Goal: Transaction & Acquisition: Purchase product/service

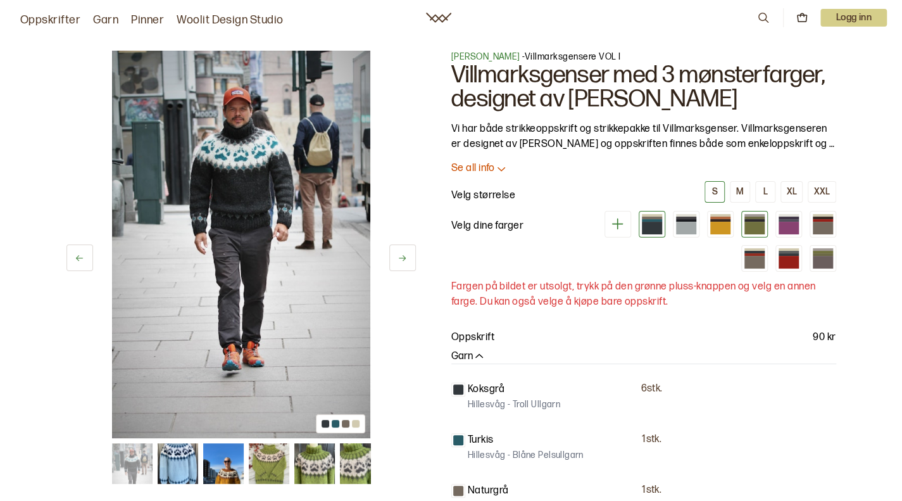
click at [753, 226] on div at bounding box center [755, 228] width 20 height 13
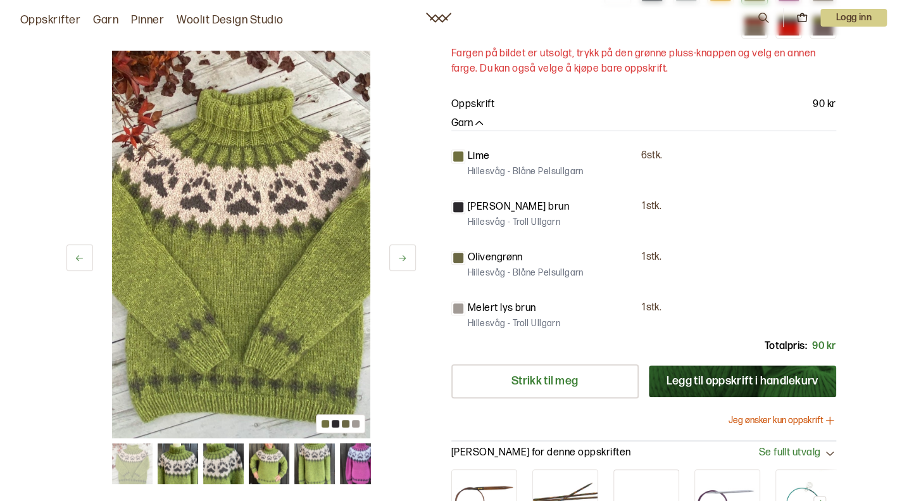
scroll to position [253, 0]
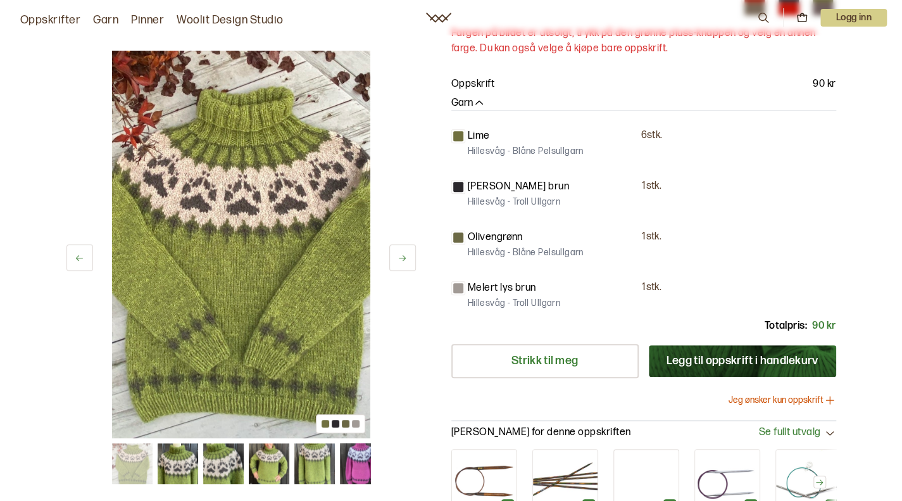
click at [277, 469] on img at bounding box center [268, 463] width 41 height 41
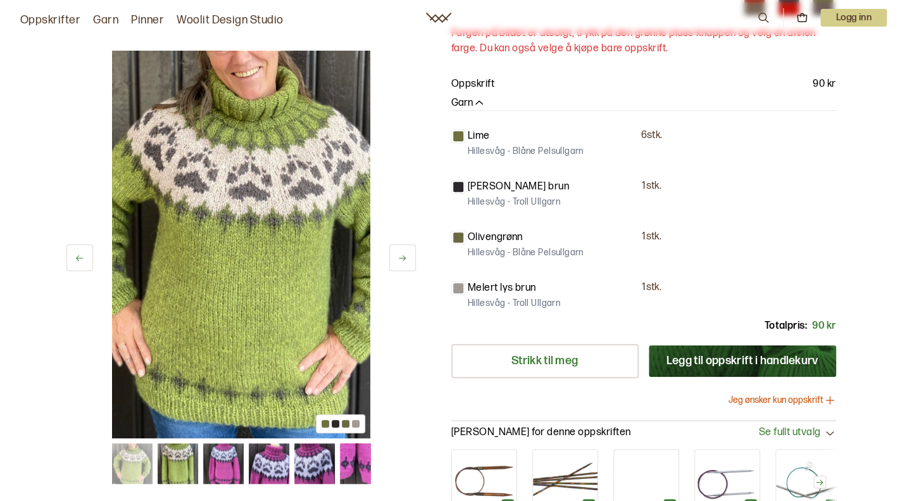
click at [319, 458] on img at bounding box center [314, 463] width 41 height 41
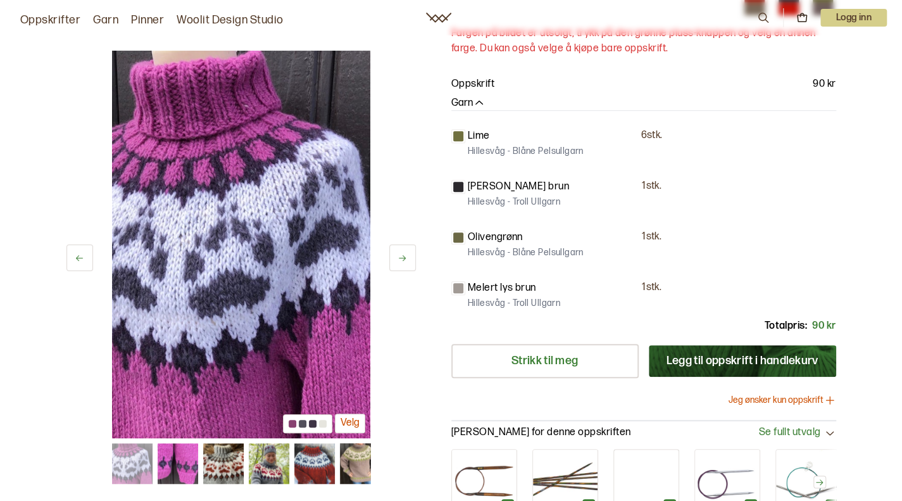
click at [261, 469] on img at bounding box center [268, 463] width 41 height 41
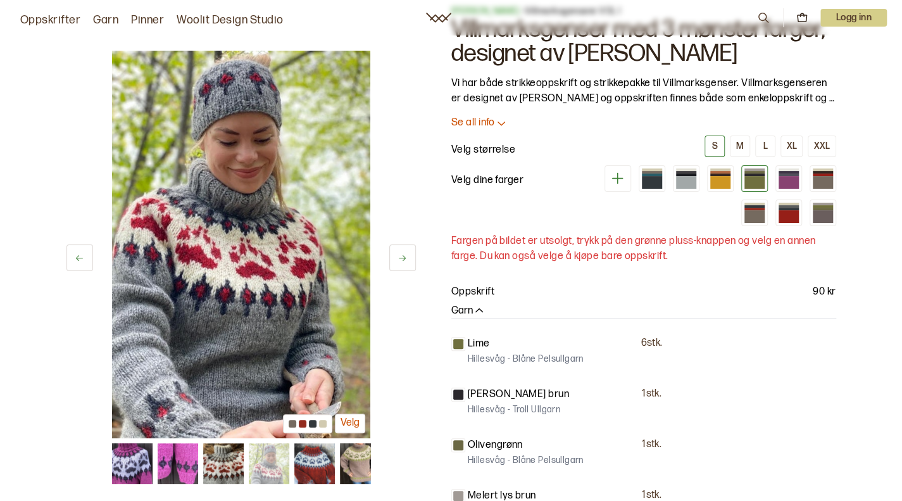
scroll to position [127, 0]
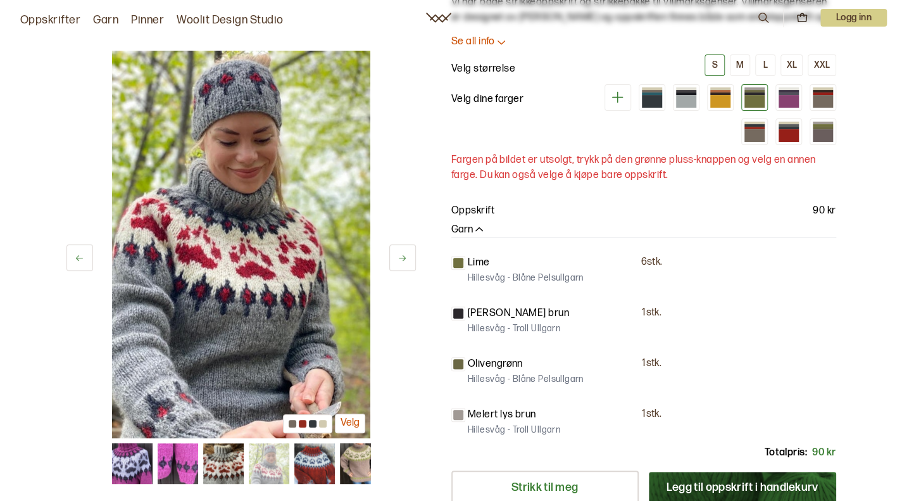
click at [360, 462] on img at bounding box center [359, 463] width 41 height 41
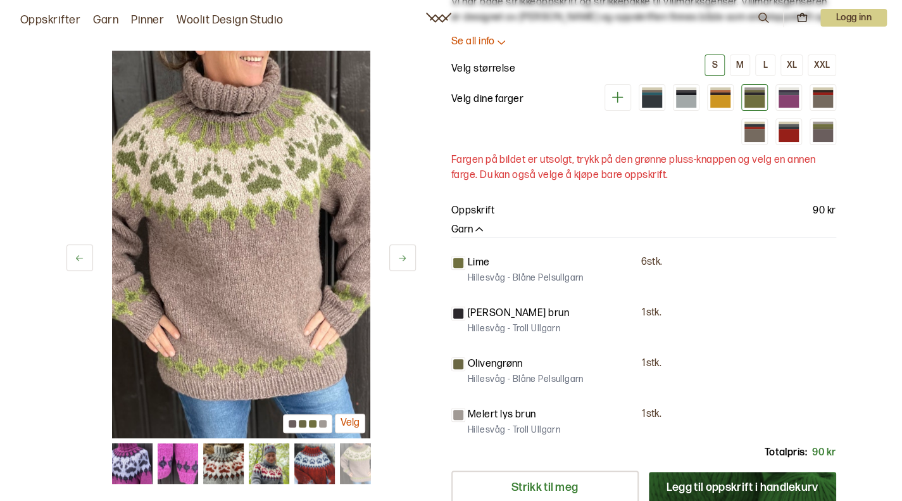
click at [125, 460] on img at bounding box center [131, 463] width 41 height 41
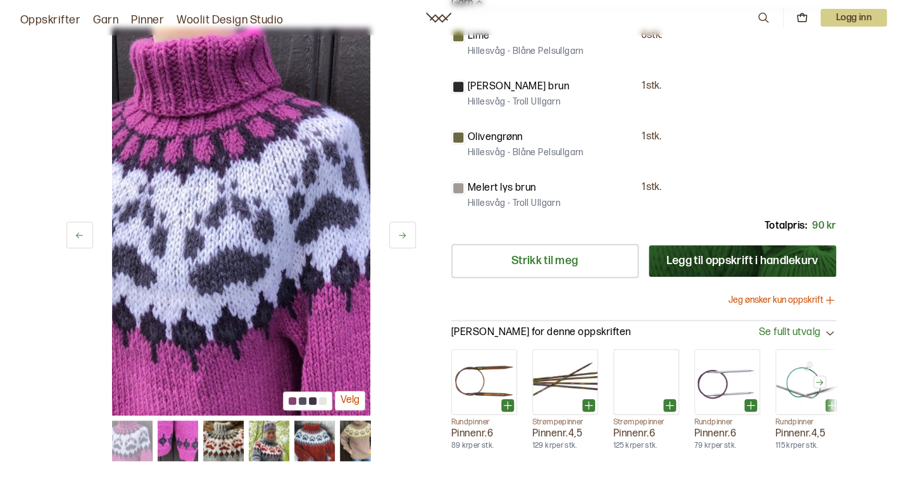
scroll to position [380, 0]
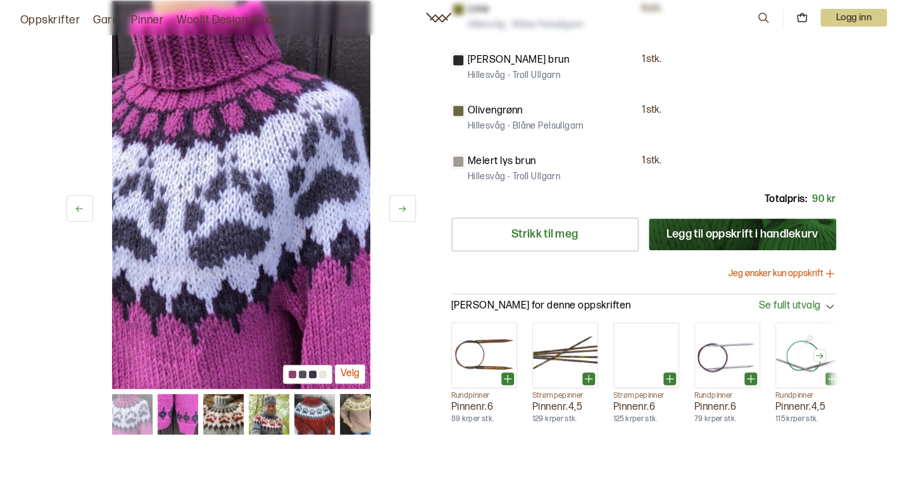
click at [120, 407] on img at bounding box center [131, 414] width 41 height 41
click at [191, 406] on img at bounding box center [177, 414] width 41 height 41
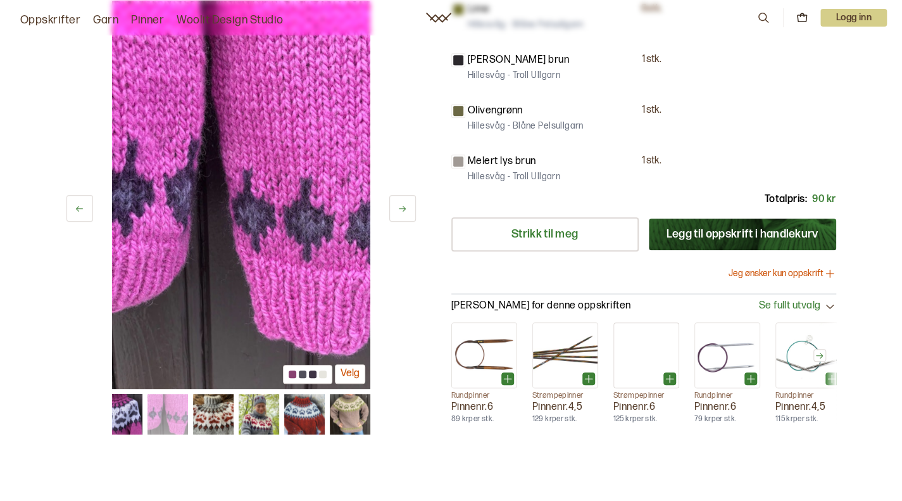
click at [220, 407] on img at bounding box center [212, 414] width 41 height 41
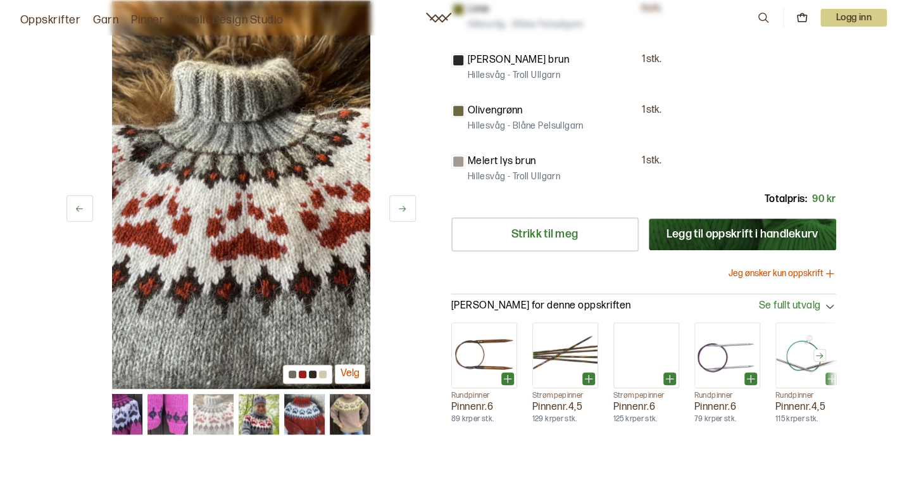
click at [267, 412] on img at bounding box center [258, 414] width 41 height 41
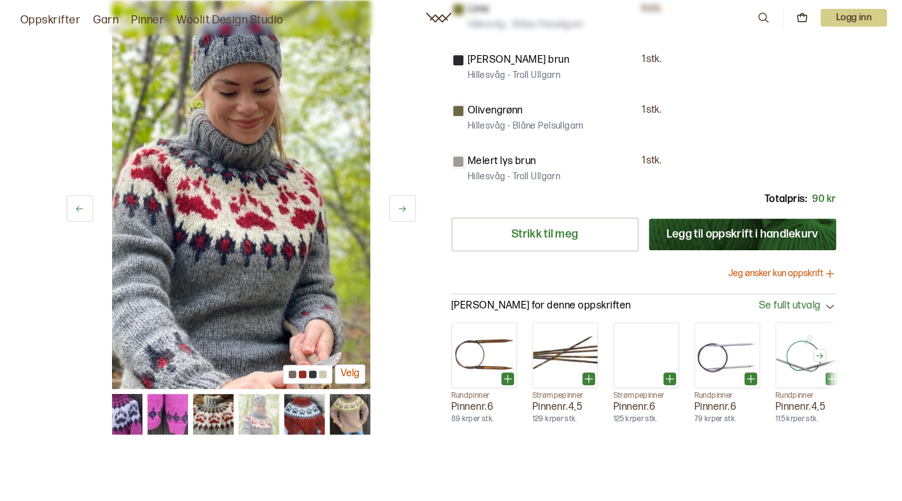
click at [314, 412] on img at bounding box center [304, 414] width 41 height 41
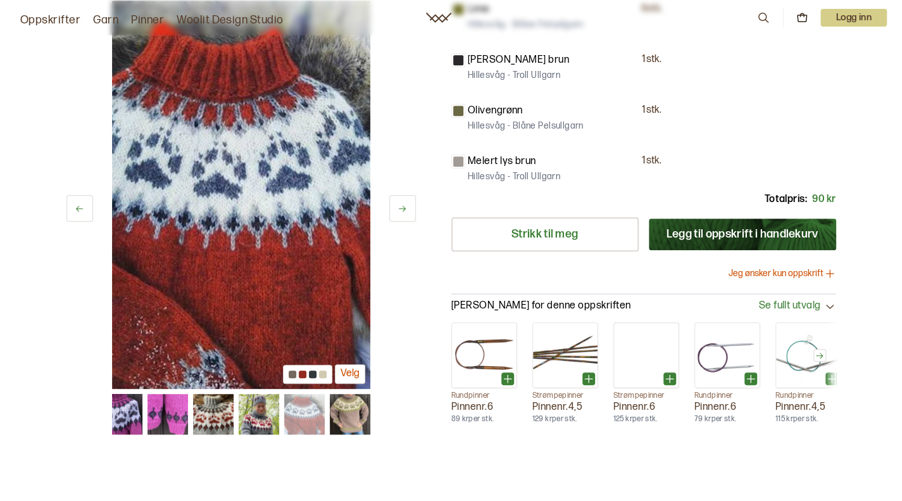
click at [346, 410] on img at bounding box center [349, 414] width 41 height 41
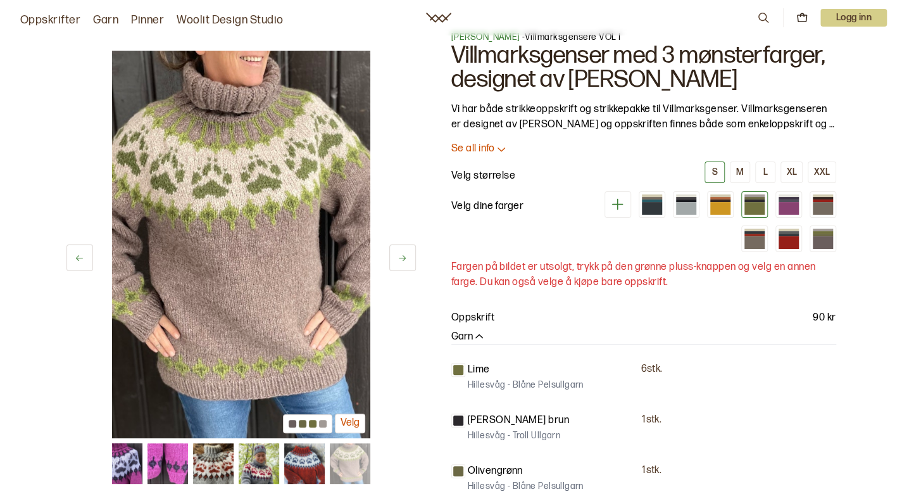
scroll to position [0, 0]
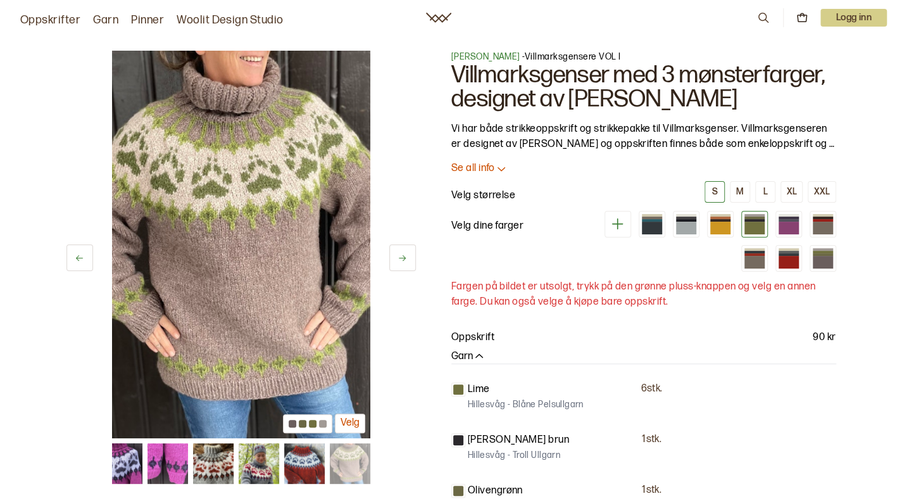
click at [758, 222] on div at bounding box center [755, 228] width 20 height 13
click at [753, 229] on div at bounding box center [755, 228] width 20 height 13
click at [718, 223] on div at bounding box center [720, 228] width 20 height 13
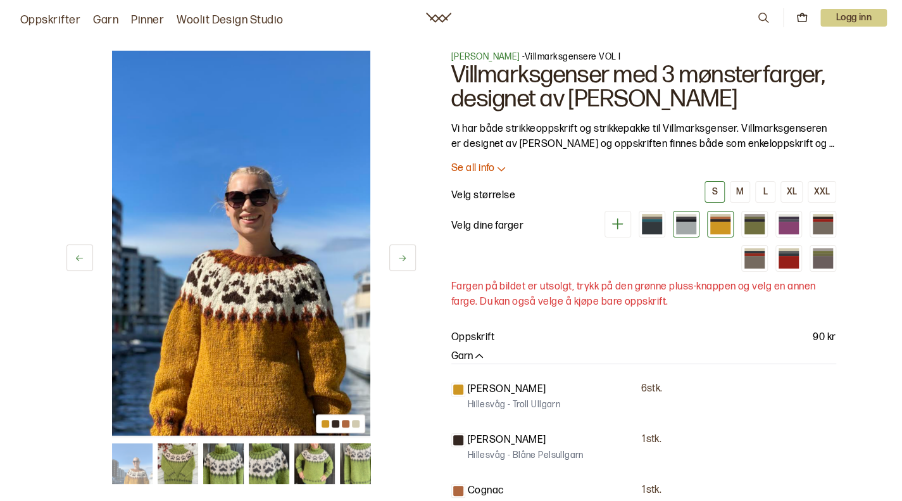
click at [698, 220] on div at bounding box center [686, 224] width 27 height 27
click at [654, 222] on div at bounding box center [652, 228] width 20 height 13
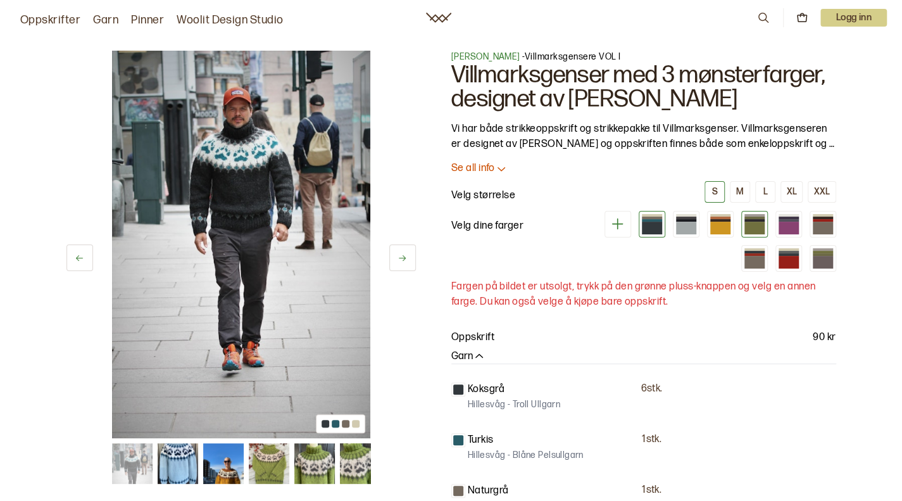
click at [762, 226] on div at bounding box center [755, 228] width 20 height 13
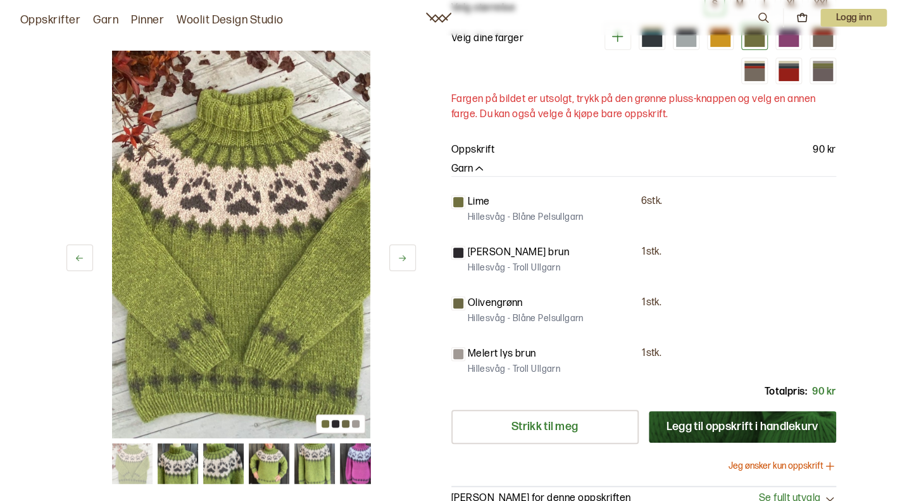
scroll to position [190, 0]
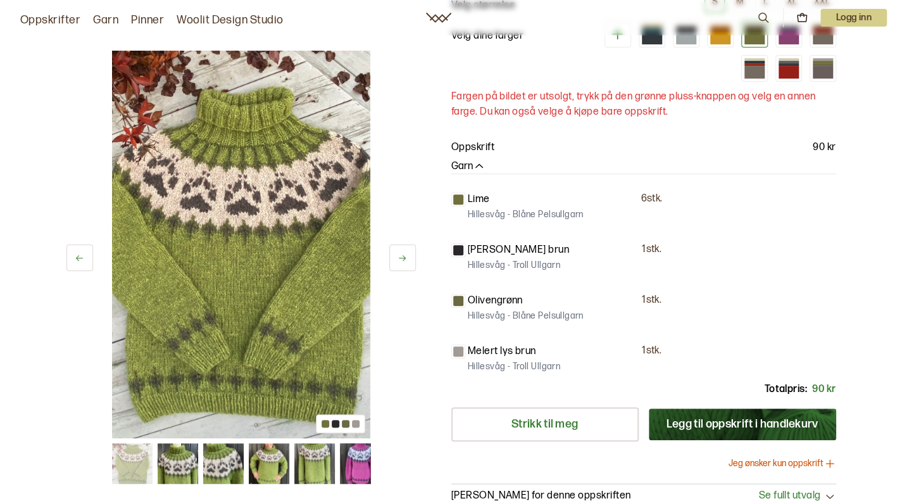
click at [578, 362] on div "Hillesvåg - Troll Ullgarn" at bounding box center [535, 366] width 134 height 13
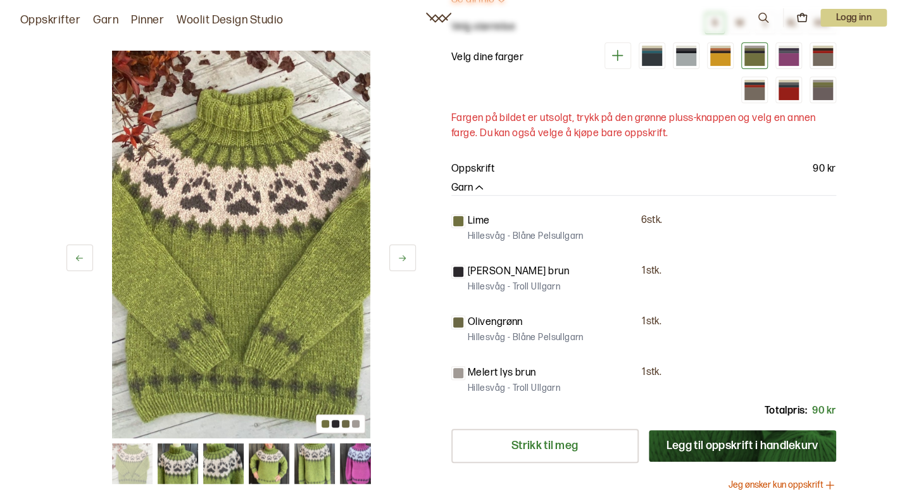
scroll to position [0, 0]
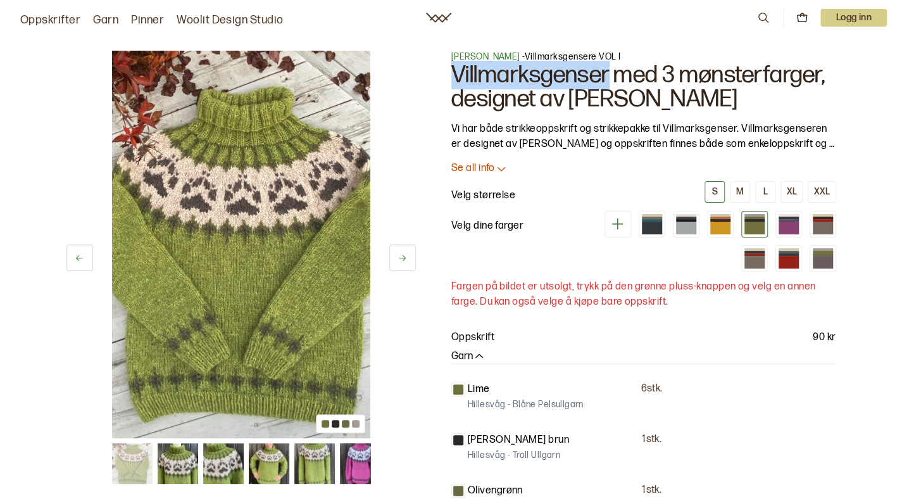
drag, startPoint x: 610, startPoint y: 73, endPoint x: 446, endPoint y: 75, distance: 164.0
click at [446, 75] on div "4 av 16 4 av 16 [PERSON_NAME] - Villmarksgensere VOL I Villmarksgenser med 3 mø…" at bounding box center [451, 432] width 810 height 814
copy h1 "Villmarksgenser"
click at [770, 190] on button "L" at bounding box center [765, 192] width 20 height 22
click at [401, 260] on icon at bounding box center [402, 257] width 9 height 9
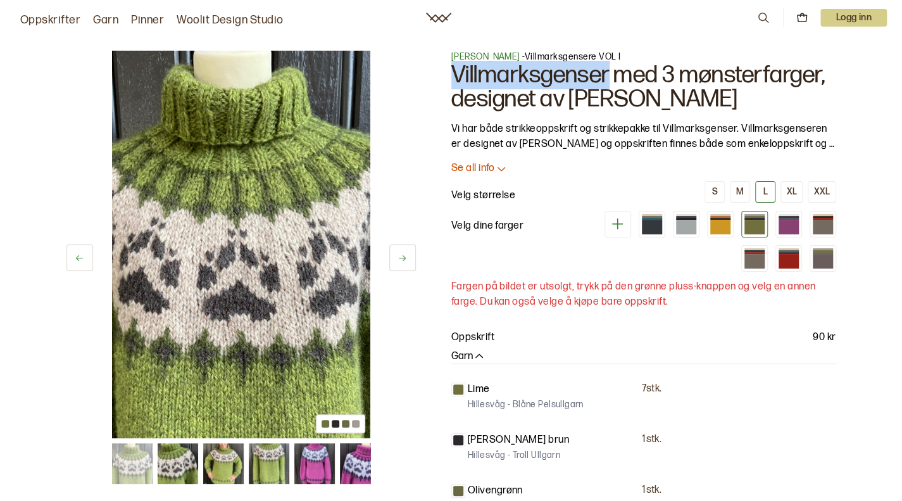
click at [77, 253] on icon at bounding box center [79, 257] width 9 height 9
